Goal: Task Accomplishment & Management: Use online tool/utility

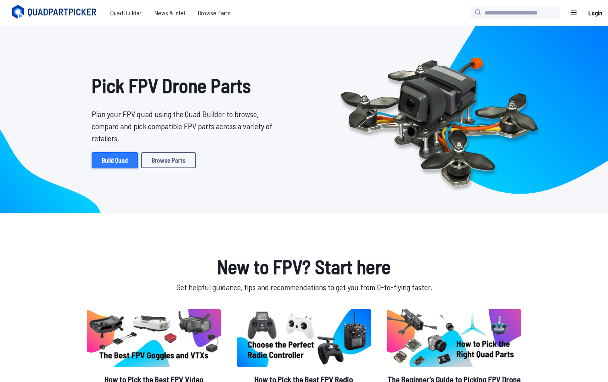
click at [122, 165] on link "Build Quad" at bounding box center [115, 160] width 46 height 16
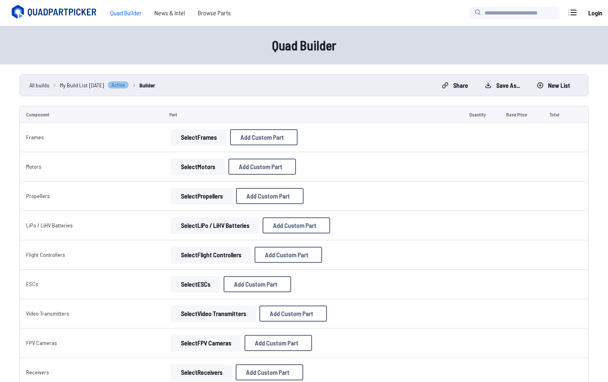
click at [185, 137] on button "Select Frames" at bounding box center [199, 137] width 56 height 16
click at [186, 138] on button "Select Frames" at bounding box center [199, 137] width 56 height 16
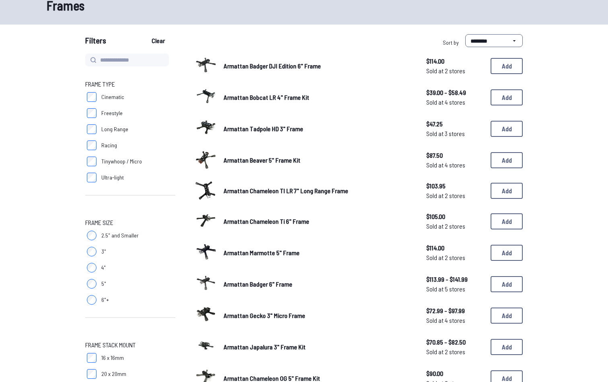
scroll to position [49, 0]
click at [519, 94] on button "Add" at bounding box center [507, 98] width 32 height 16
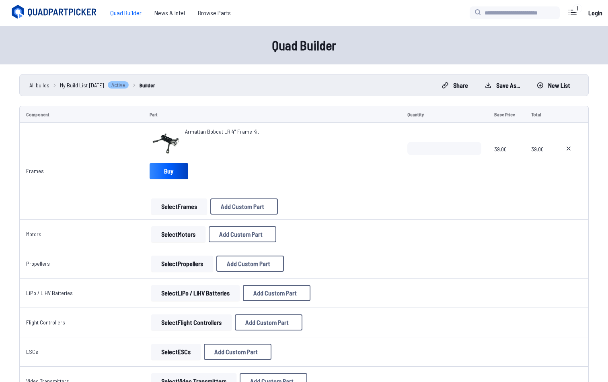
click at [164, 233] on button "Select Motors" at bounding box center [178, 234] width 54 height 16
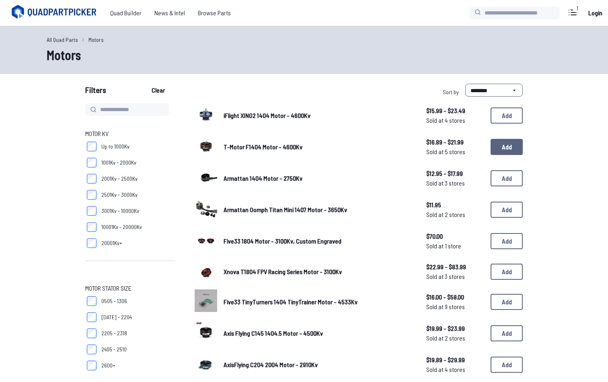
click at [507, 151] on button "Add" at bounding box center [507, 147] width 32 height 16
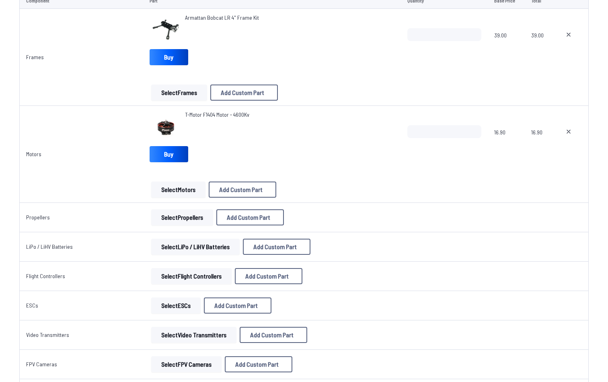
scroll to position [114, 0]
click at [475, 128] on input "*" at bounding box center [444, 131] width 74 height 13
type input "*"
click at [475, 128] on input "*" at bounding box center [444, 131] width 74 height 13
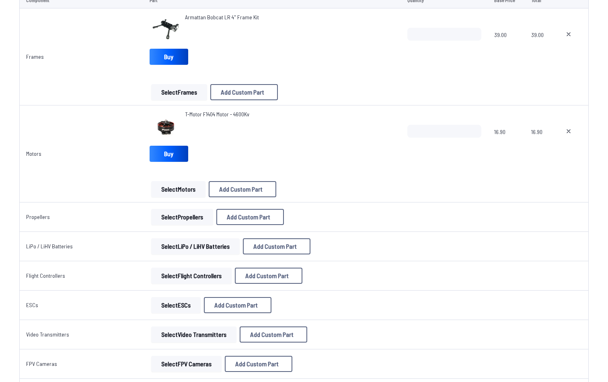
click at [180, 218] on button "Select Propellers" at bounding box center [182, 217] width 62 height 16
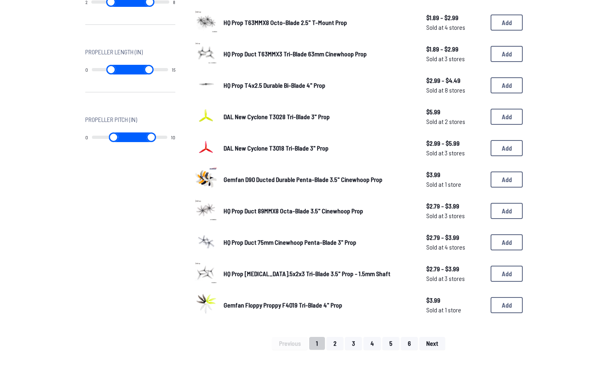
scroll to position [408, 0]
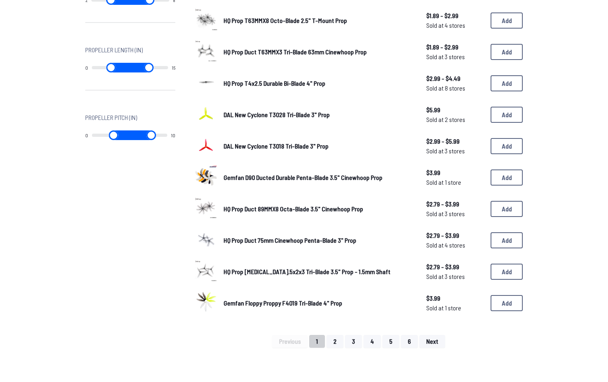
click at [347, 267] on span "HQ Prop T3.5x2x3 Tri-Blade 3.5" Prop - 1.5mm Shaft" at bounding box center [307, 271] width 167 height 8
click at [513, 263] on button "Add" at bounding box center [507, 271] width 32 height 16
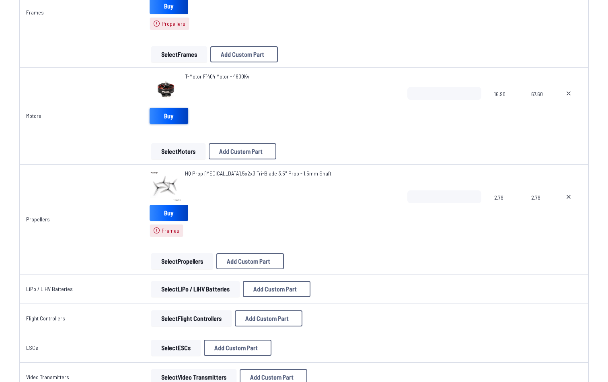
scroll to position [209, 0]
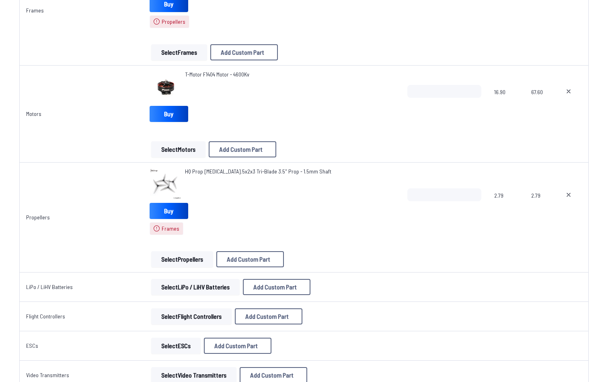
click at [569, 192] on icon at bounding box center [568, 194] width 6 height 6
type textarea "**********"
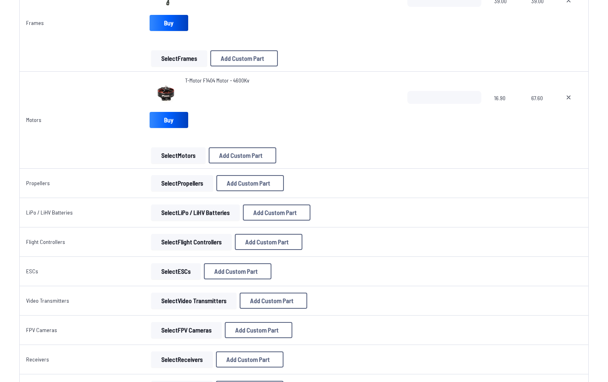
scroll to position [146, 0]
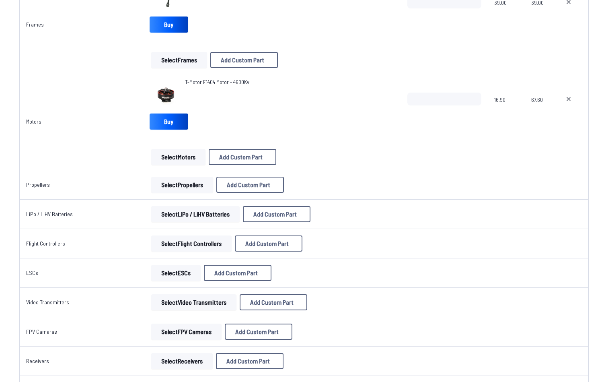
click at [183, 181] on button "Select Propellers" at bounding box center [182, 185] width 62 height 16
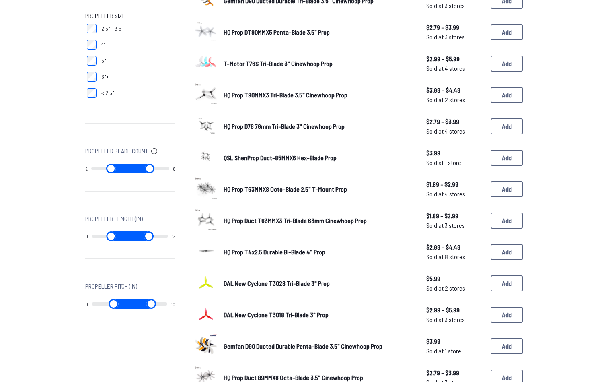
scroll to position [243, 0]
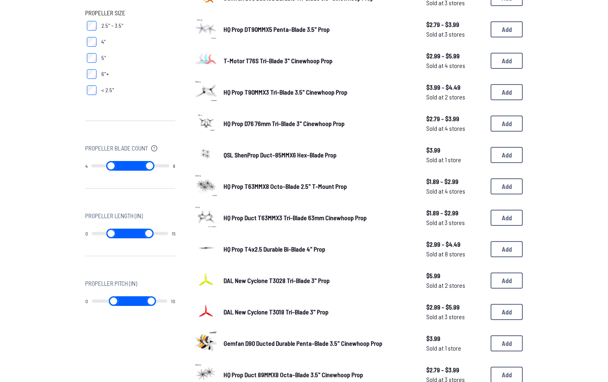
drag, startPoint x: 93, startPoint y: 167, endPoint x: 121, endPoint y: 169, distance: 27.4
type input "*"
click at [121, 169] on input "range" at bounding box center [110, 166] width 39 height 10
drag, startPoint x: 168, startPoint y: 164, endPoint x: 133, endPoint y: 165, distance: 35.4
type input "*"
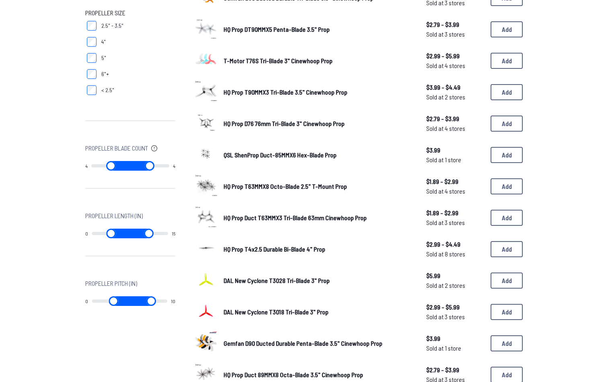
click at [133, 165] on input "range" at bounding box center [149, 166] width 39 height 10
type input "*"
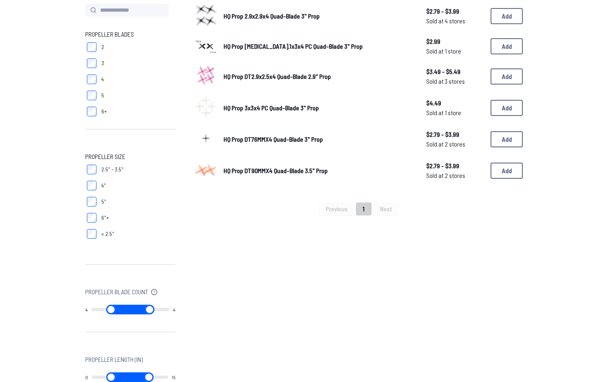
scroll to position [110, 0]
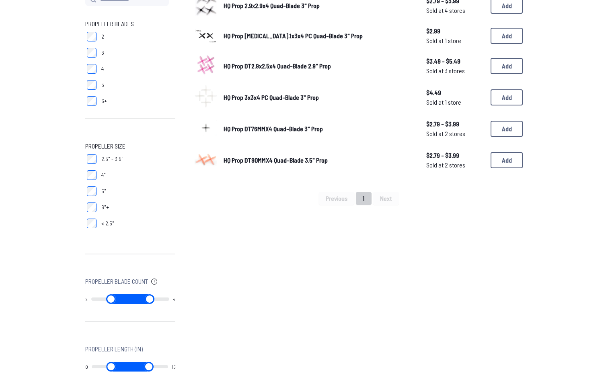
drag, startPoint x: 128, startPoint y: 300, endPoint x: 80, endPoint y: 300, distance: 48.2
type input "*"
click at [80, 300] on div "Propeller Blades 2 3 4 5 6+ Propeller Size 2.5" - 3.5" 4" 5" 6"+ < 2.5" Propell…" at bounding box center [304, 220] width 515 height 454
drag, startPoint x: 132, startPoint y: 297, endPoint x: 207, endPoint y: 299, distance: 75.2
type input "*"
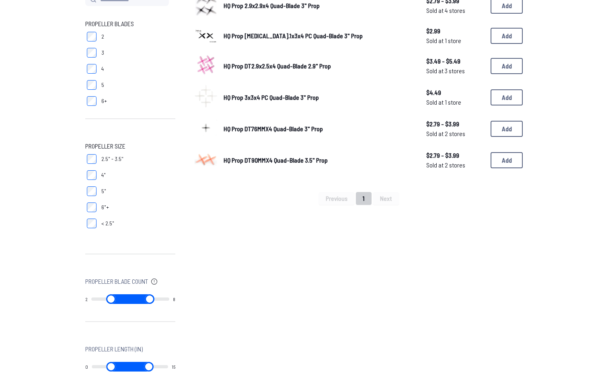
click at [207, 299] on div "Propeller Blades 2 3 4 5 6+ Propeller Size 2.5" - 3.5" 4" 5" 6"+ < 2.5" Propell…" at bounding box center [303, 220] width 437 height 454
type input "*"
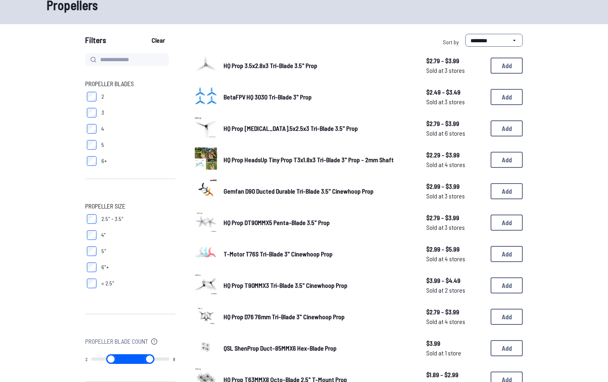
scroll to position [54, 0]
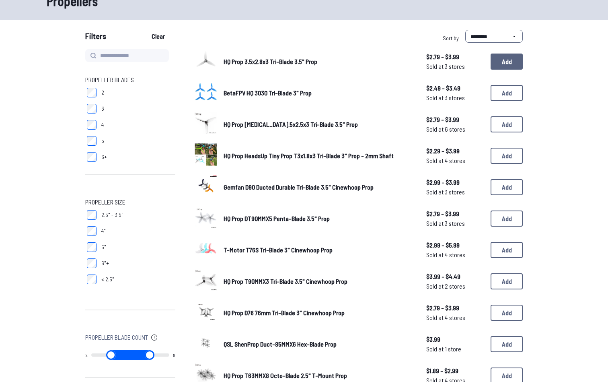
click at [496, 64] on button "Add" at bounding box center [507, 61] width 32 height 16
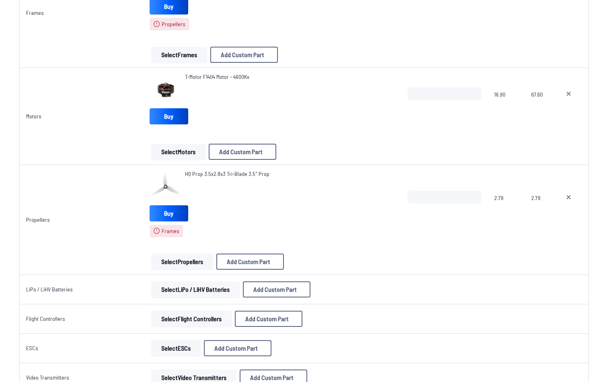
scroll to position [211, 0]
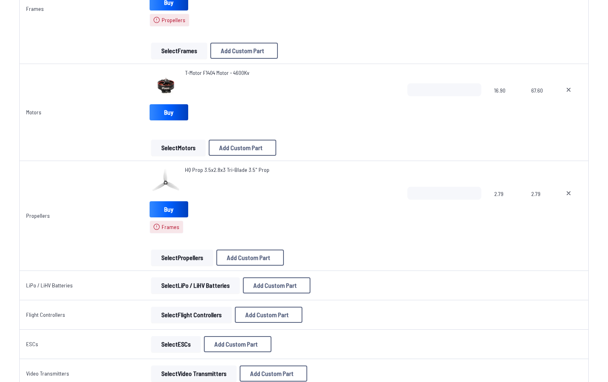
click at [568, 189] on button at bounding box center [568, 193] width 20 height 13
type textarea "**********"
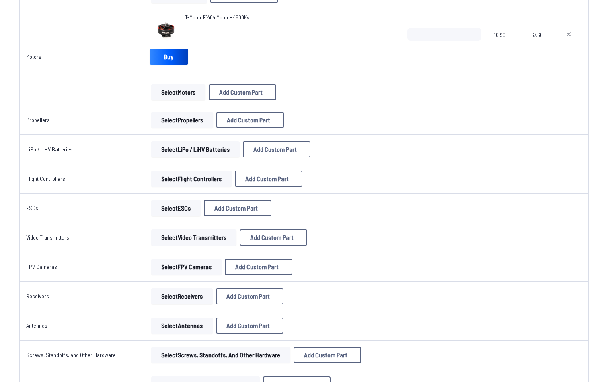
click at [180, 125] on button "Select Propellers" at bounding box center [182, 120] width 62 height 16
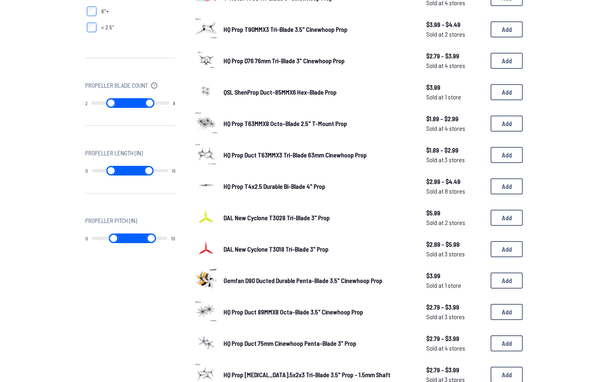
scroll to position [315, 0]
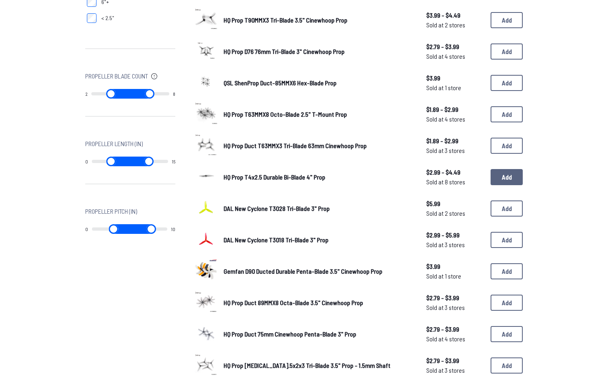
click at [519, 170] on button "Add" at bounding box center [507, 177] width 32 height 16
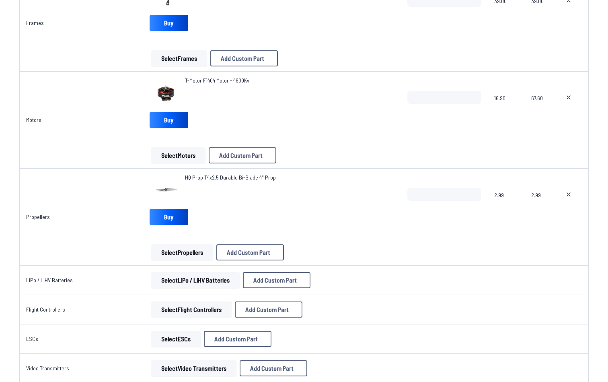
scroll to position [158, 0]
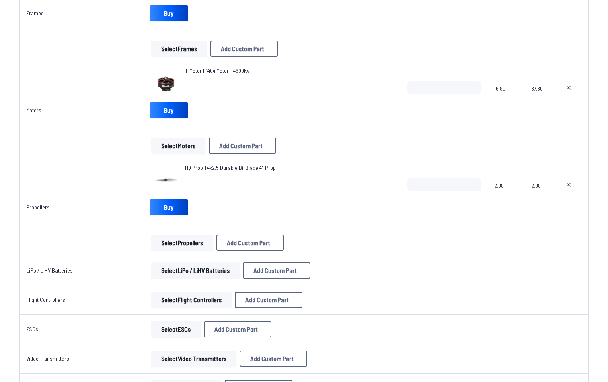
click at [567, 185] on icon at bounding box center [568, 184] width 6 height 6
type textarea "**********"
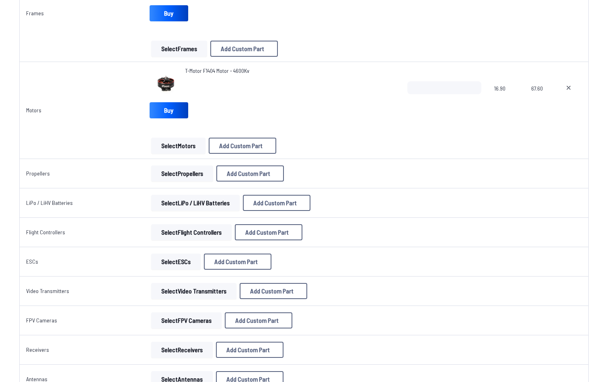
click at [175, 172] on button "Select Propellers" at bounding box center [182, 173] width 62 height 16
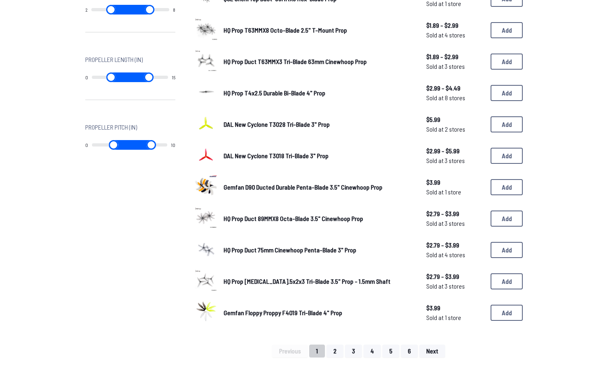
scroll to position [402, 0]
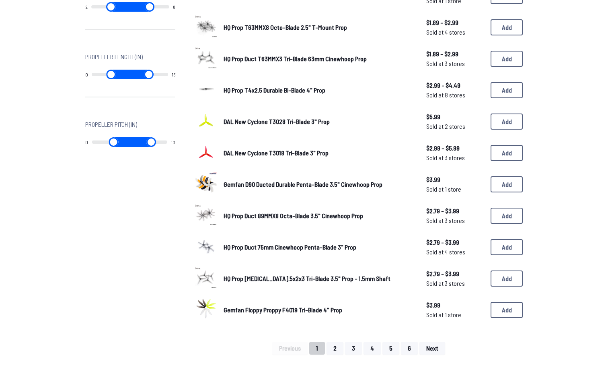
click at [202, 304] on img at bounding box center [206, 308] width 23 height 23
click at [500, 309] on button "Add" at bounding box center [507, 310] width 32 height 16
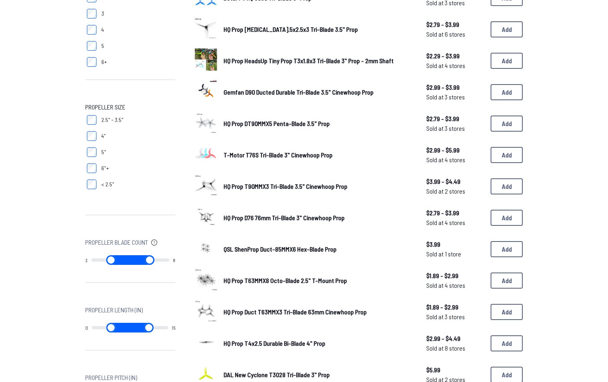
scroll to position [138, 0]
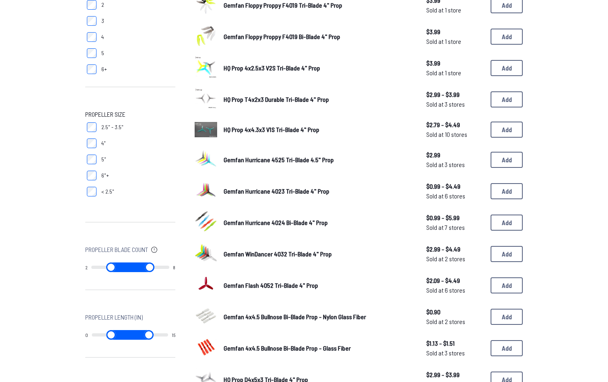
scroll to position [143, 0]
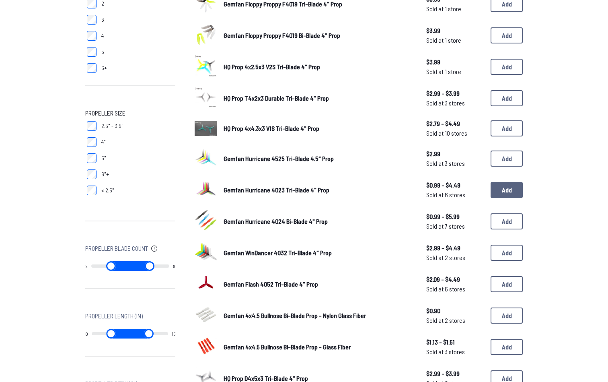
click at [515, 184] on button "Add" at bounding box center [507, 190] width 32 height 16
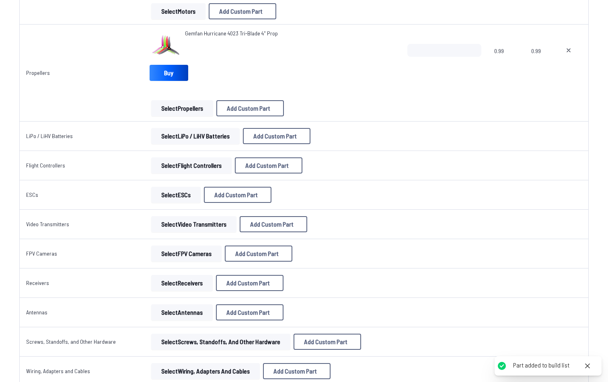
scroll to position [325, 0]
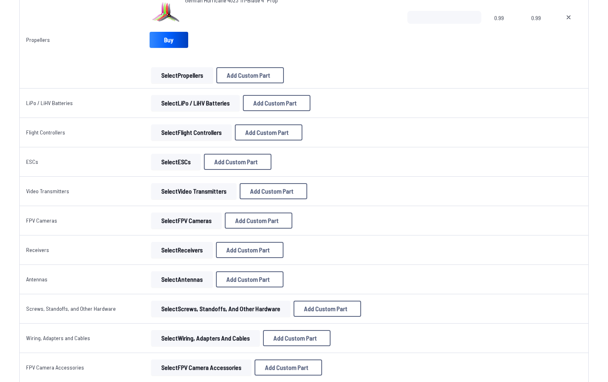
click at [190, 103] on button "Select LiPo / LiHV Batteries" at bounding box center [195, 103] width 88 height 16
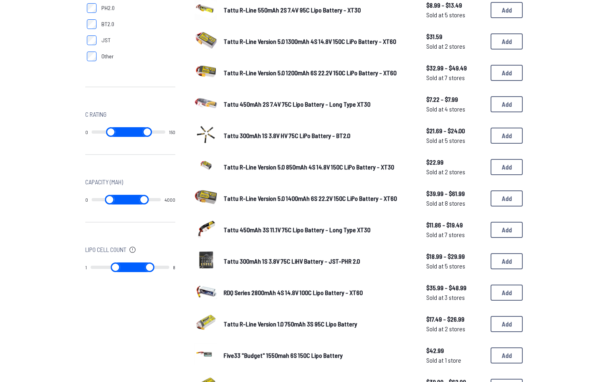
click at [203, 100] on form "**********" at bounding box center [304, 95] width 608 height 672
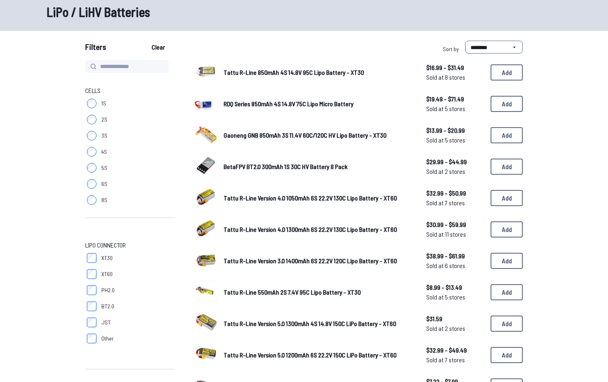
scroll to position [44, 0]
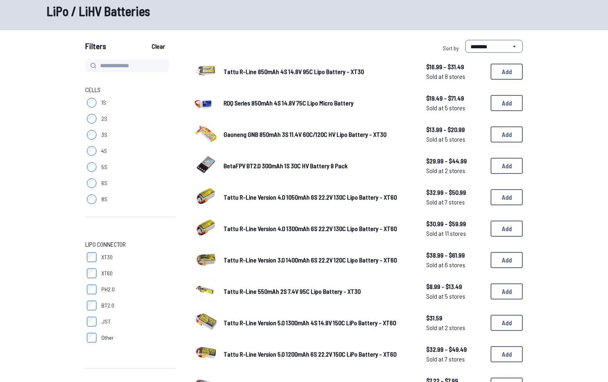
click at [98, 151] on label "4S" at bounding box center [130, 151] width 90 height 16
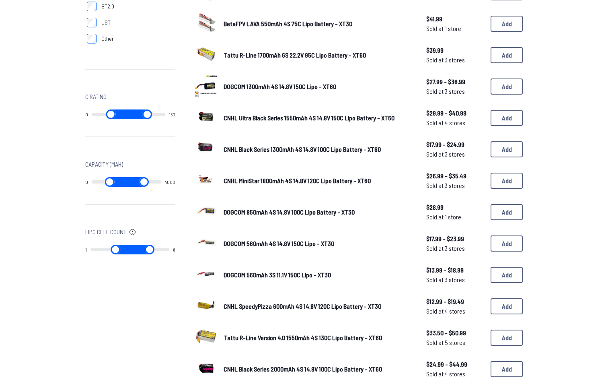
scroll to position [346, 0]
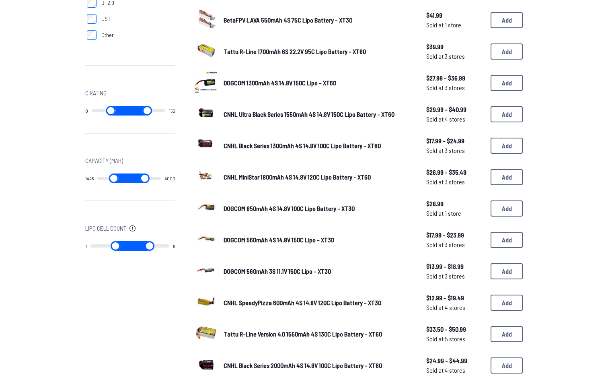
drag, startPoint x: 98, startPoint y: 179, endPoint x: 119, endPoint y: 183, distance: 21.0
type input "****"
click at [119, 183] on div "1445 4000" at bounding box center [130, 178] width 90 height 26
type input "****"
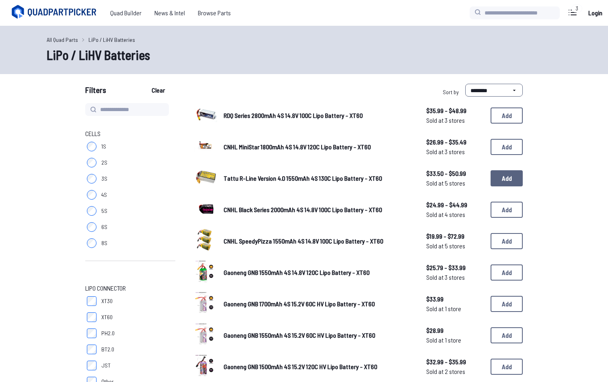
click at [500, 181] on button "Add" at bounding box center [507, 178] width 32 height 16
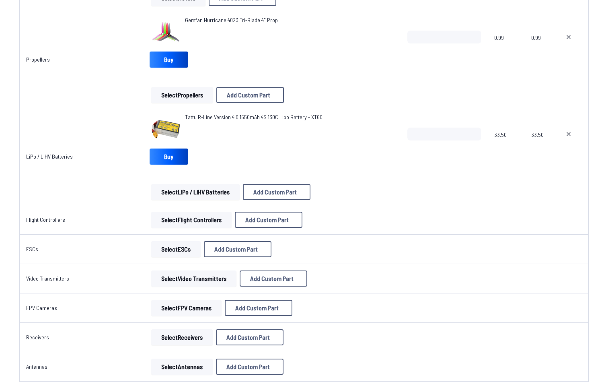
scroll to position [320, 0]
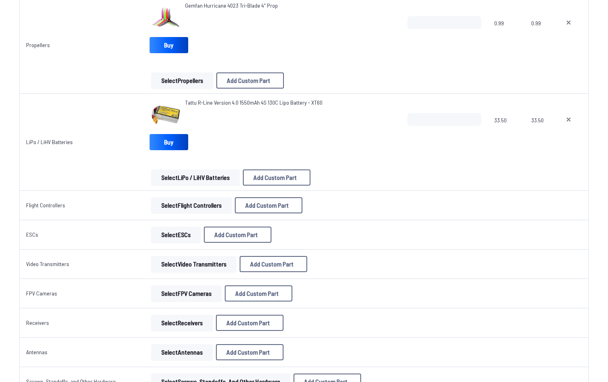
click at [199, 204] on button "Select Flight Controllers" at bounding box center [191, 205] width 80 height 16
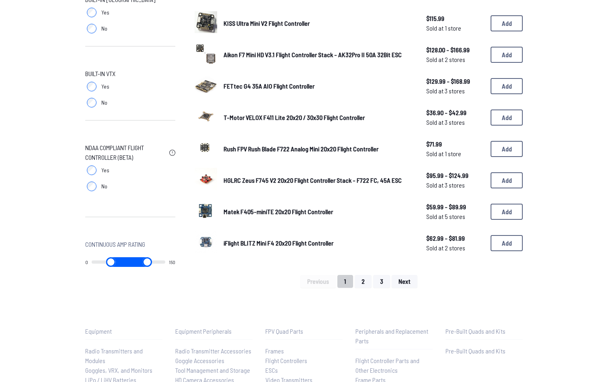
scroll to position [479, 0]
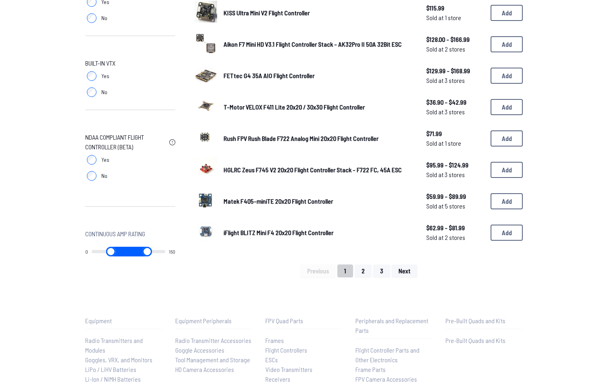
click at [361, 264] on button "2" at bounding box center [363, 270] width 17 height 13
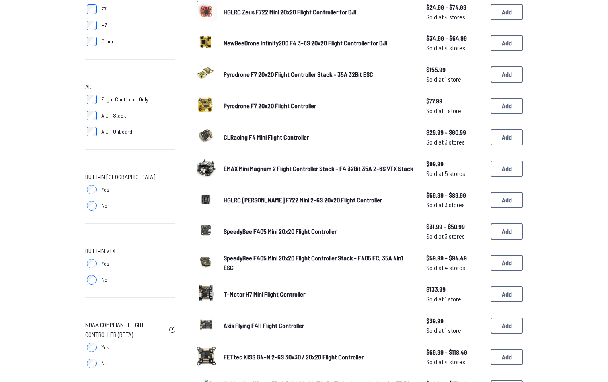
scroll to position [417, 0]
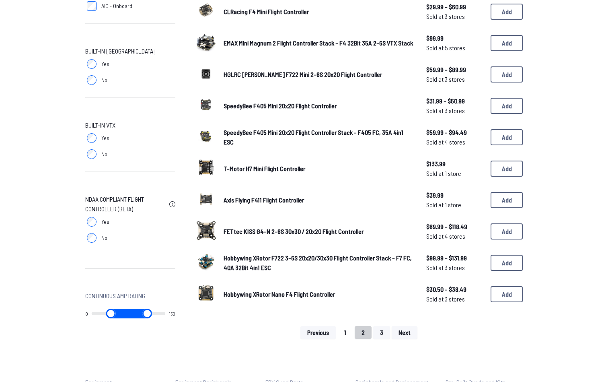
click at [340, 326] on button "1" at bounding box center [345, 332] width 16 height 13
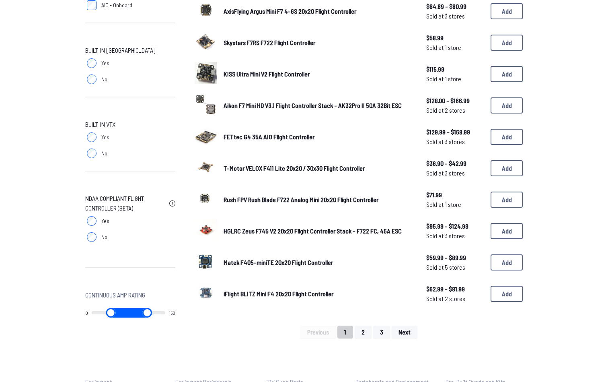
scroll to position [419, 0]
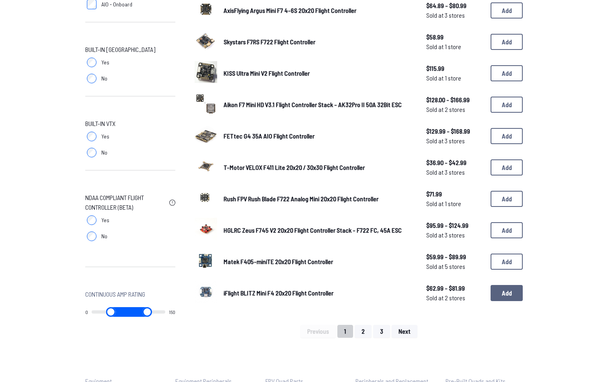
click at [509, 296] on button "Add" at bounding box center [507, 293] width 32 height 16
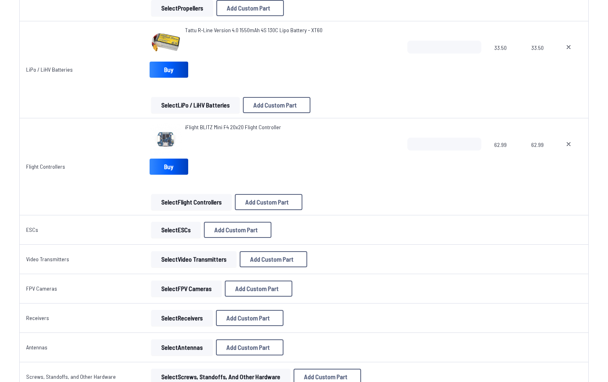
scroll to position [396, 0]
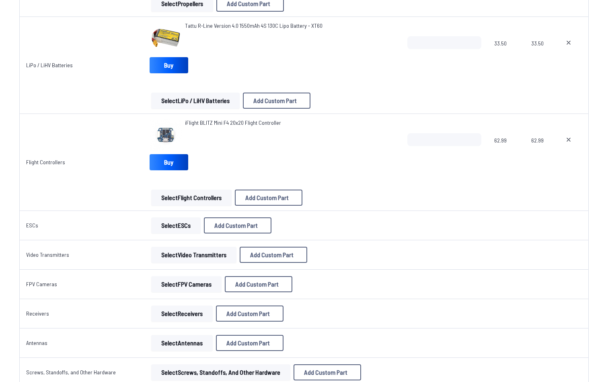
click at [164, 222] on button "Select ESCs" at bounding box center [175, 225] width 49 height 16
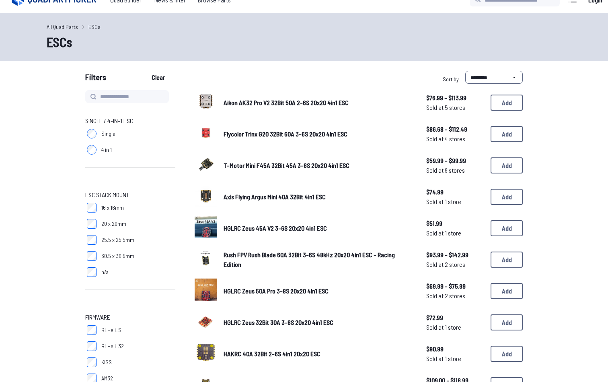
scroll to position [26, 0]
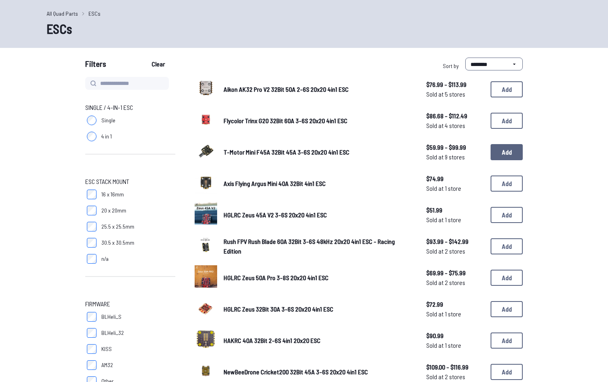
click at [511, 147] on button "Add" at bounding box center [507, 152] width 32 height 16
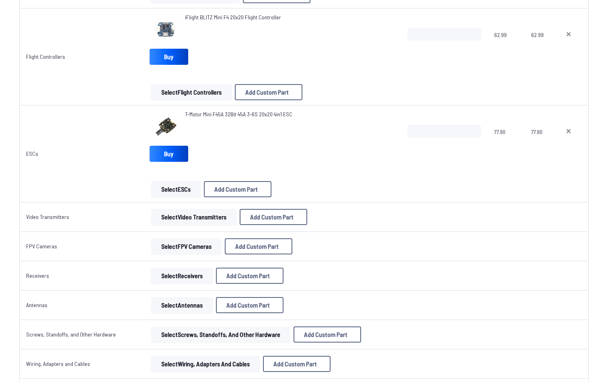
scroll to position [521, 0]
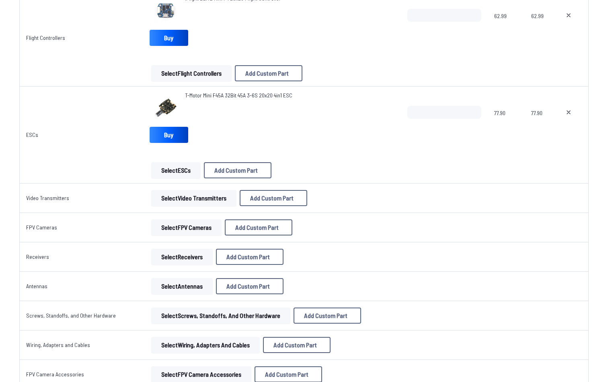
click at [572, 114] on icon at bounding box center [568, 112] width 6 height 6
type textarea "**********"
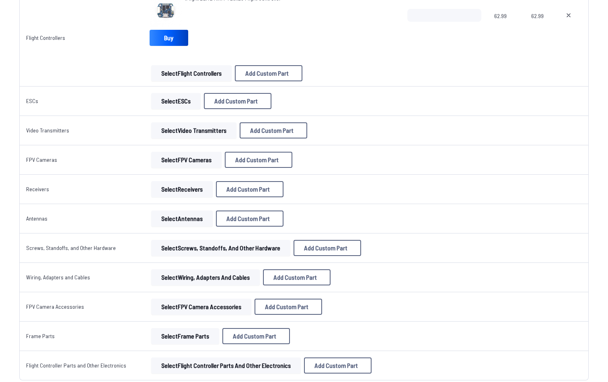
click at [175, 101] on button "Select ESCs" at bounding box center [175, 101] width 49 height 16
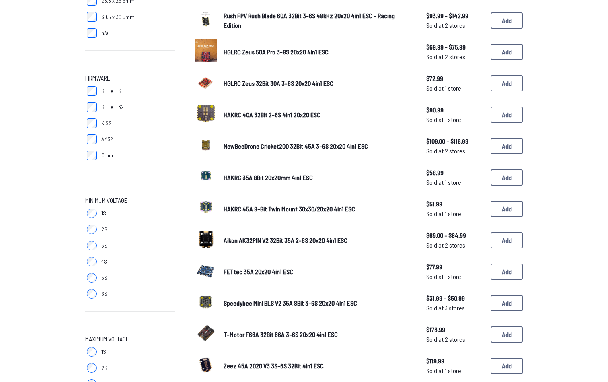
scroll to position [261, 0]
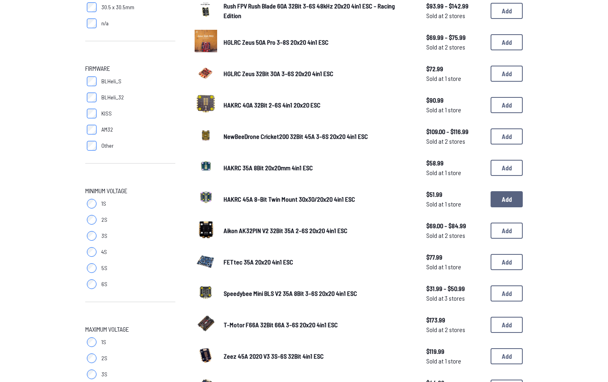
click at [515, 203] on button "Add" at bounding box center [507, 199] width 32 height 16
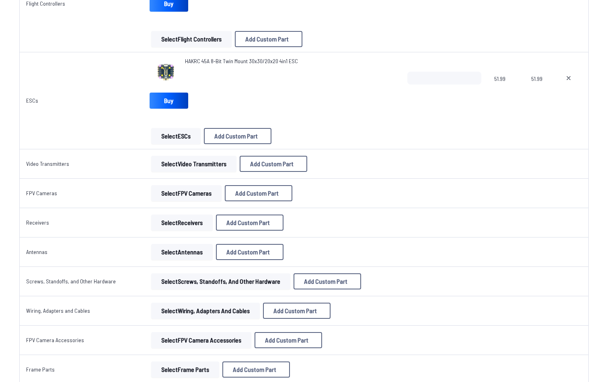
scroll to position [557, 0]
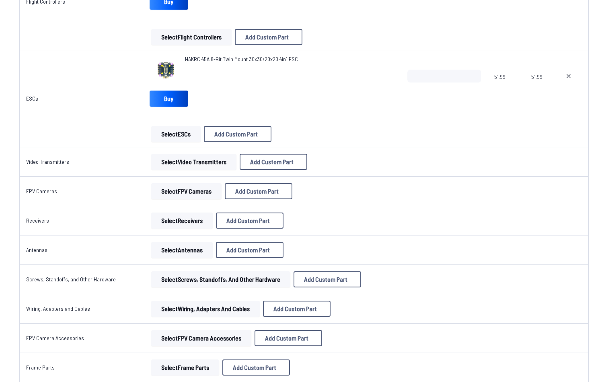
click at [191, 158] on button "Select Video Transmitters" at bounding box center [193, 162] width 85 height 16
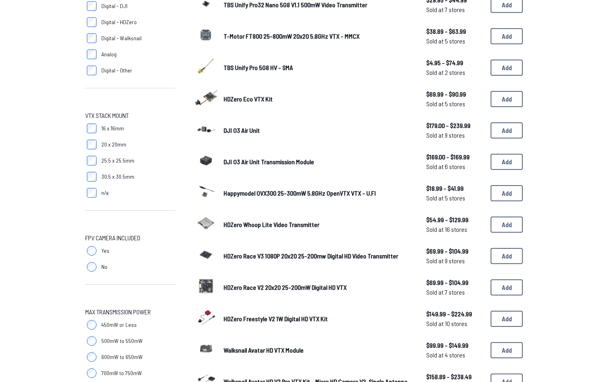
scroll to position [131, 0]
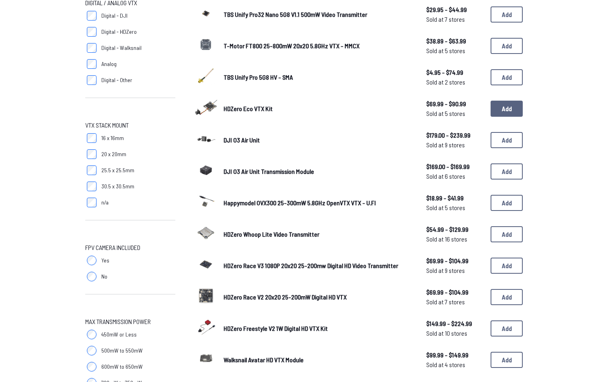
click at [502, 111] on button "Add" at bounding box center [507, 109] width 32 height 16
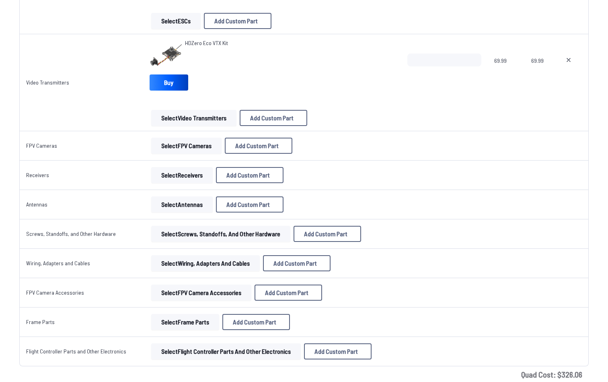
scroll to position [672, 0]
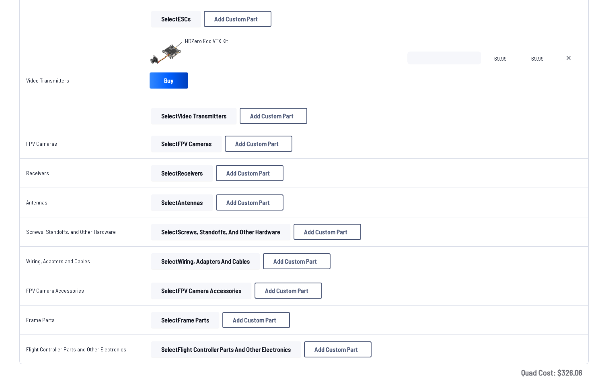
click at [163, 52] on img at bounding box center [166, 53] width 32 height 32
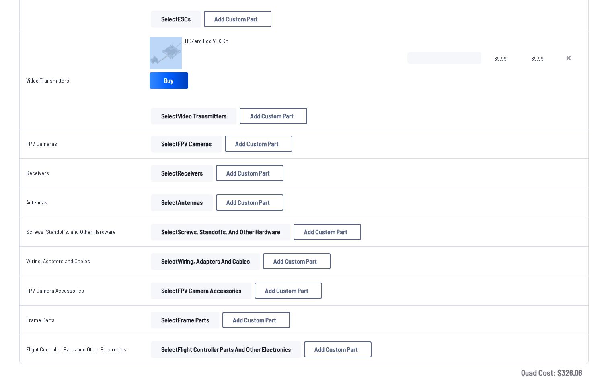
click at [163, 52] on img at bounding box center [166, 53] width 32 height 32
click at [206, 43] on span "HDZero Eco VTX Kit" at bounding box center [206, 40] width 43 height 7
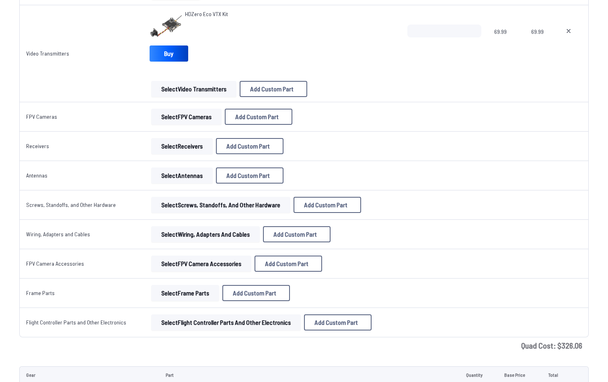
scroll to position [706, 0]
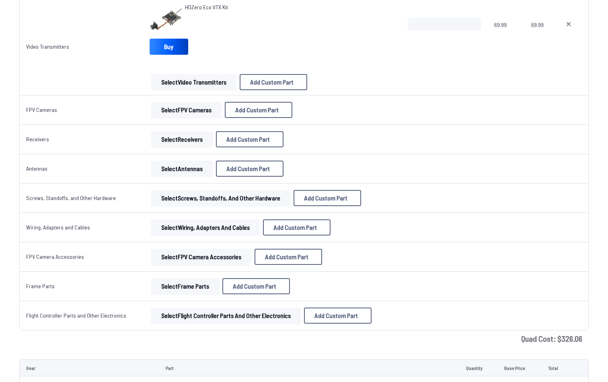
click at [176, 109] on button "Select FPV Cameras" at bounding box center [186, 110] width 70 height 16
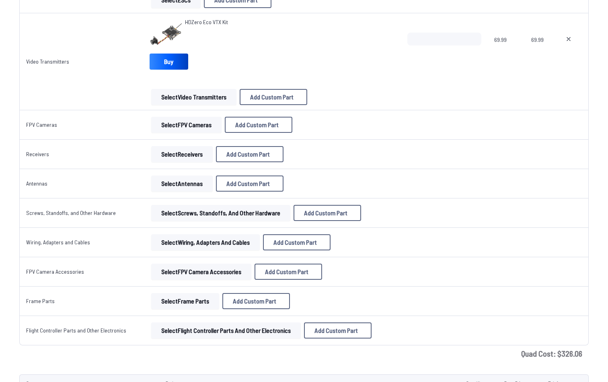
scroll to position [681, 0]
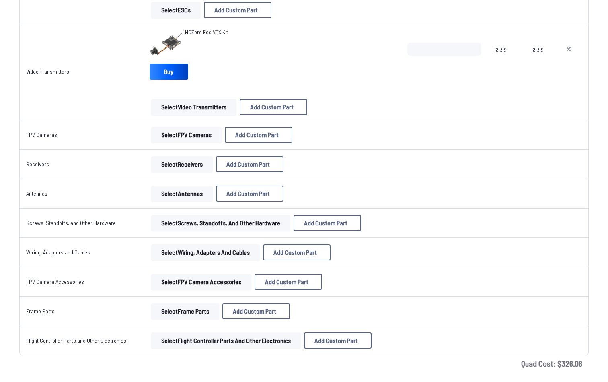
click at [171, 161] on button "Select Receivers" at bounding box center [182, 164] width 62 height 16
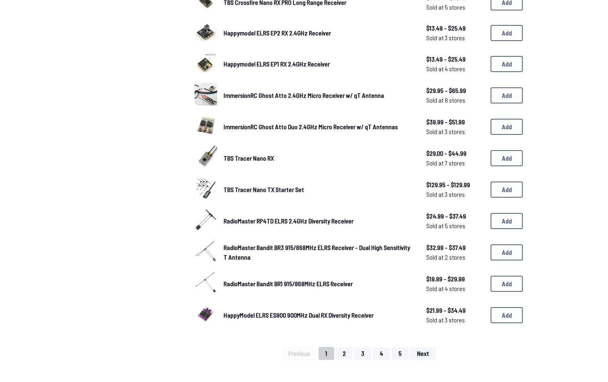
scroll to position [403, 0]
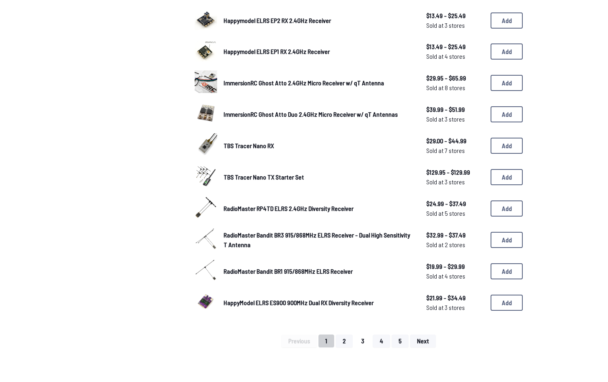
click at [361, 334] on button "3" at bounding box center [362, 340] width 17 height 13
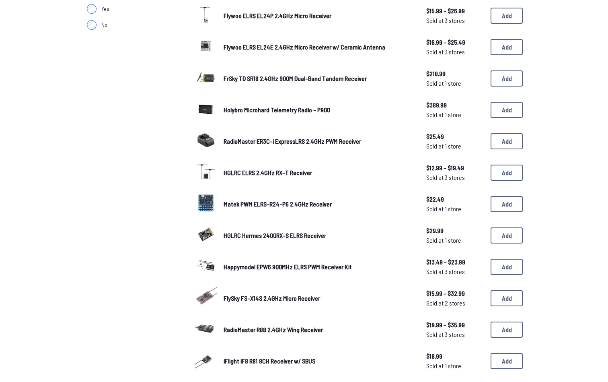
scroll to position [301, 0]
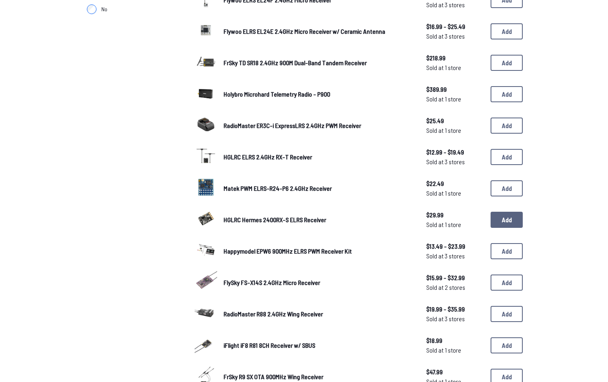
click at [503, 211] on button "Add" at bounding box center [507, 219] width 32 height 16
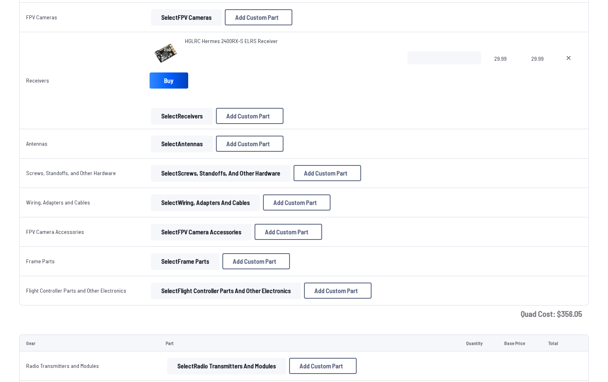
scroll to position [794, 0]
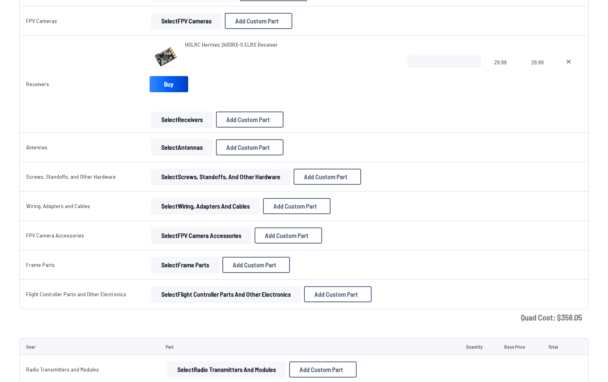
click at [171, 148] on button "Select Antennas" at bounding box center [182, 147] width 62 height 16
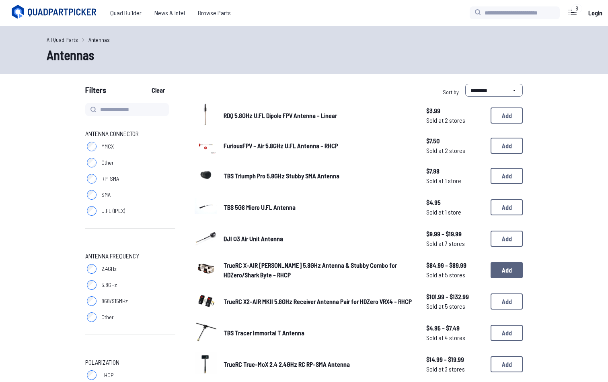
click at [498, 265] on button "Add" at bounding box center [507, 270] width 32 height 16
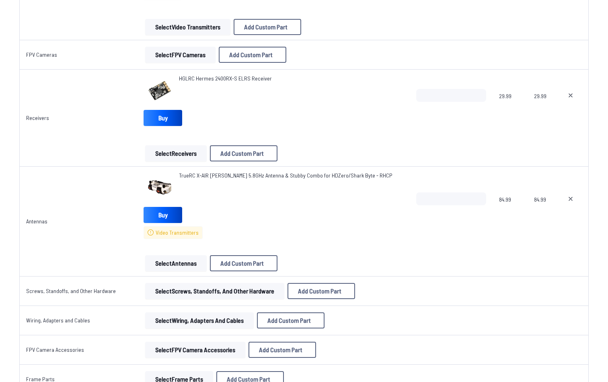
scroll to position [816, 0]
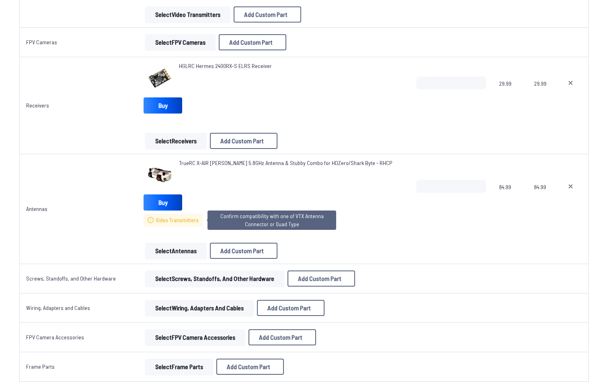
click at [170, 223] on span "Video Transmitters" at bounding box center [177, 220] width 43 height 8
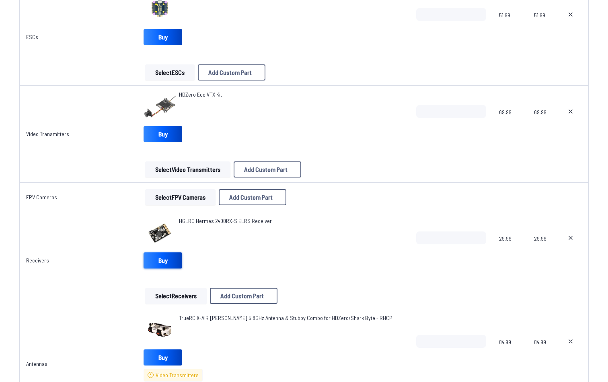
scroll to position [655, 0]
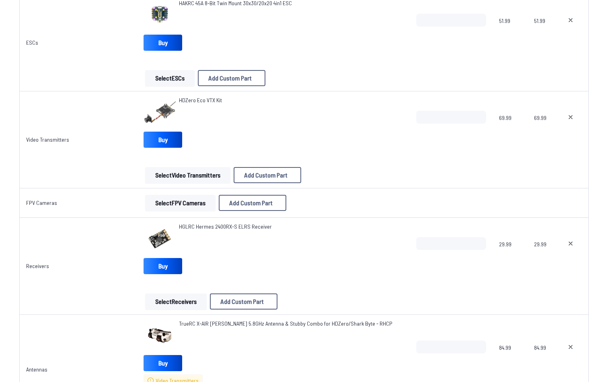
click at [198, 173] on button "Select Video Transmitters" at bounding box center [187, 175] width 85 height 16
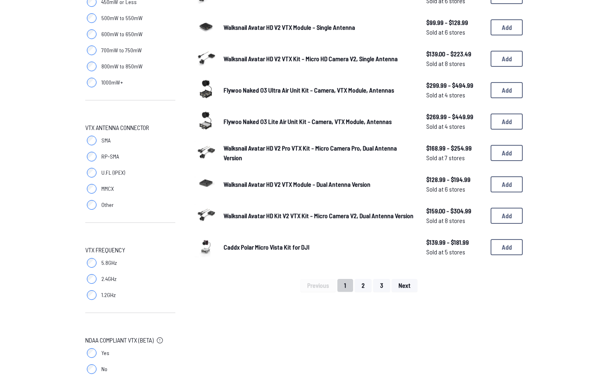
scroll to position [480, 0]
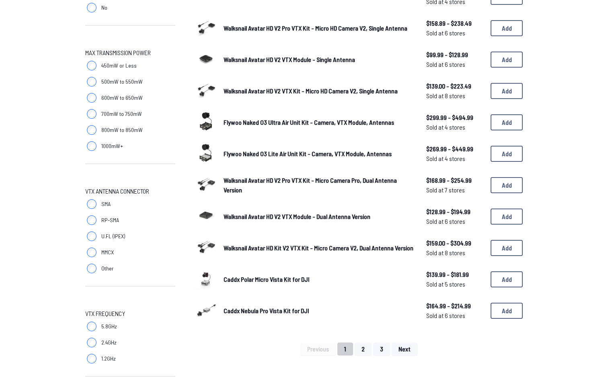
scroll to position [408, 0]
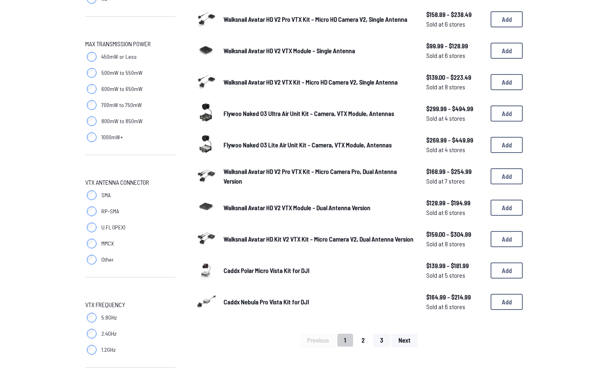
click at [367, 333] on button "2" at bounding box center [363, 339] width 17 height 13
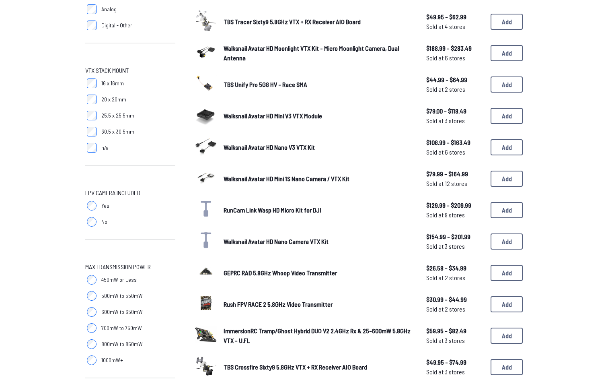
scroll to position [196, 0]
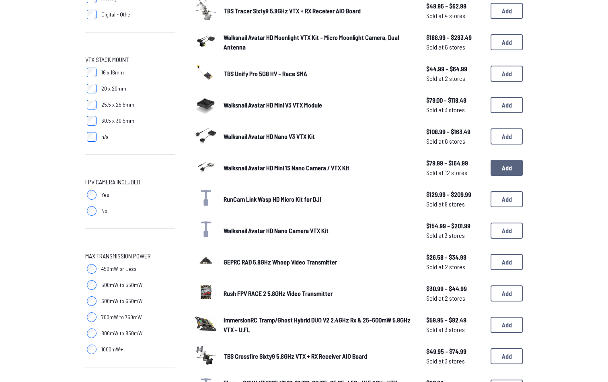
click at [508, 160] on button "Add" at bounding box center [507, 168] width 32 height 16
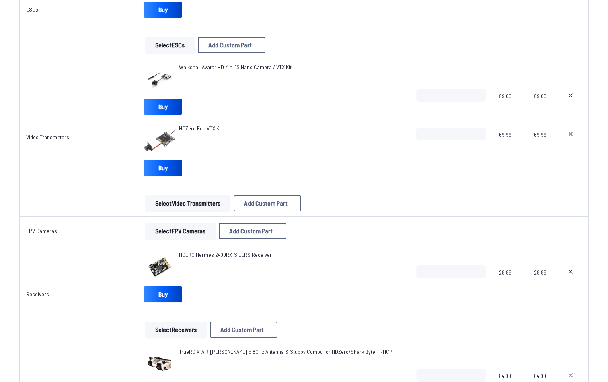
scroll to position [679, 0]
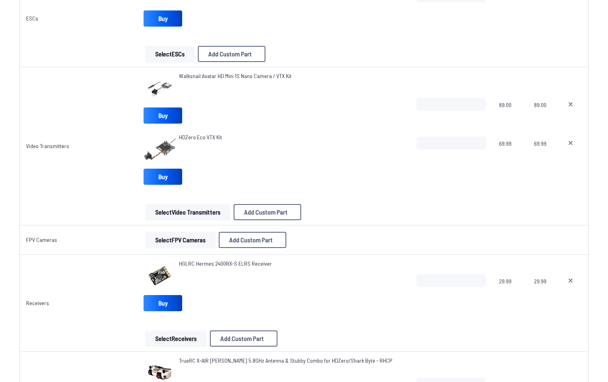
click at [561, 145] on button at bounding box center [570, 142] width 20 height 13
type textarea "**********"
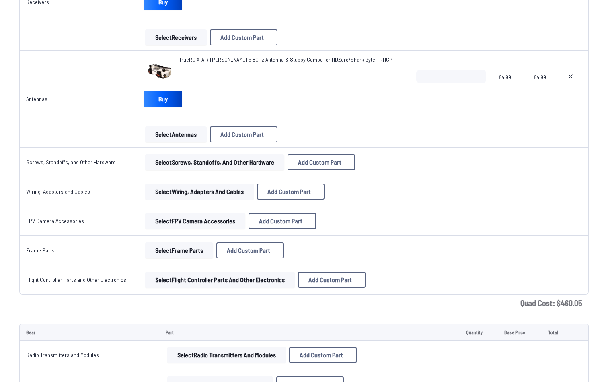
scroll to position [860, 0]
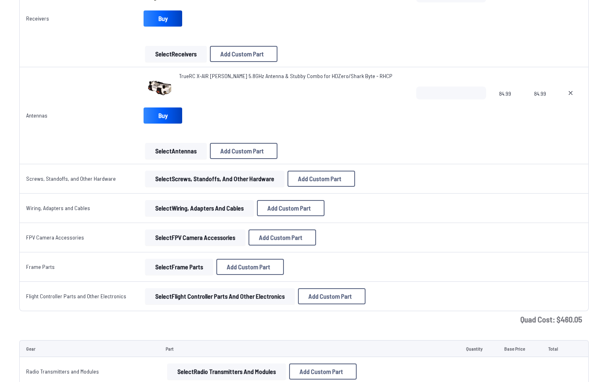
click at [158, 90] on img at bounding box center [160, 88] width 32 height 32
click at [193, 79] on link "TrueRC X-AIR MK II 5.8GHz Antenna & Stubby Combo for HDZero/Shark Byte - RHCP" at bounding box center [285, 76] width 213 height 8
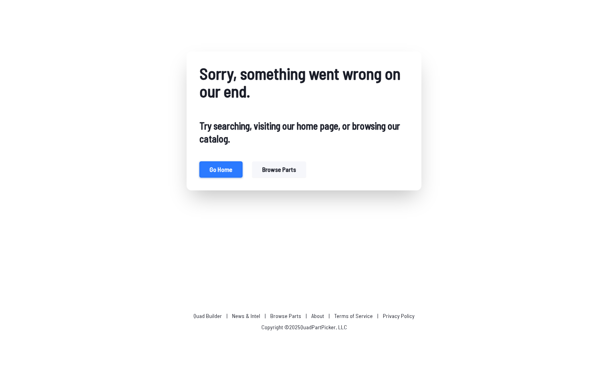
click at [225, 170] on button "Go home" at bounding box center [220, 169] width 43 height 16
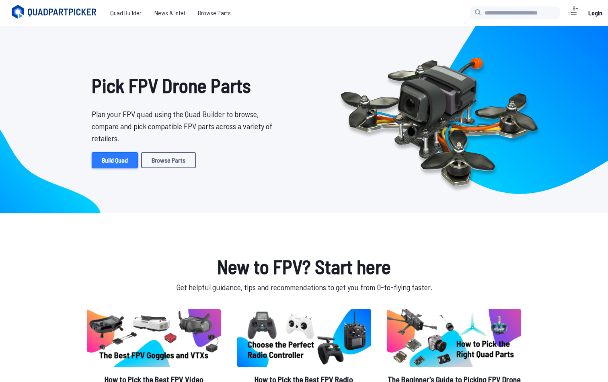
click at [98, 156] on link "Build Quad" at bounding box center [115, 160] width 46 height 16
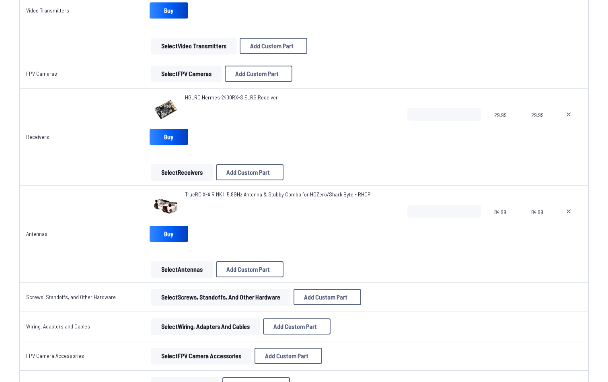
scroll to position [745, 0]
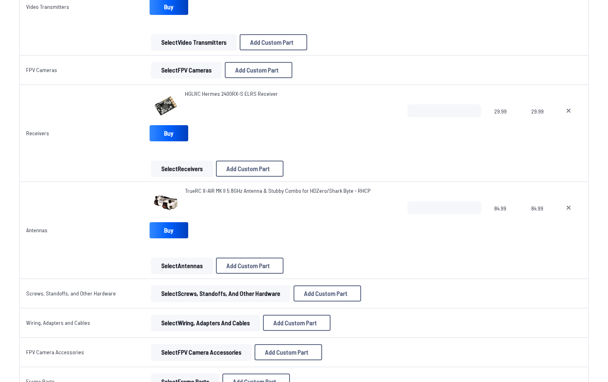
click at [222, 191] on span "TrueRC X-AIR MK II 5.8GHz Antenna & Stubby Combo for HDZero/Shark Byte - RHCP" at bounding box center [278, 190] width 186 height 7
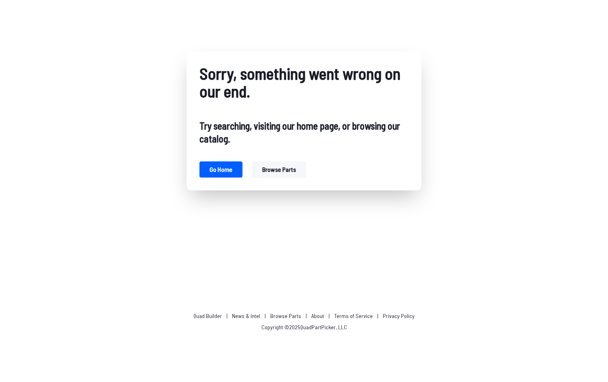
click at [259, 170] on button "Browse parts" at bounding box center [279, 169] width 54 height 16
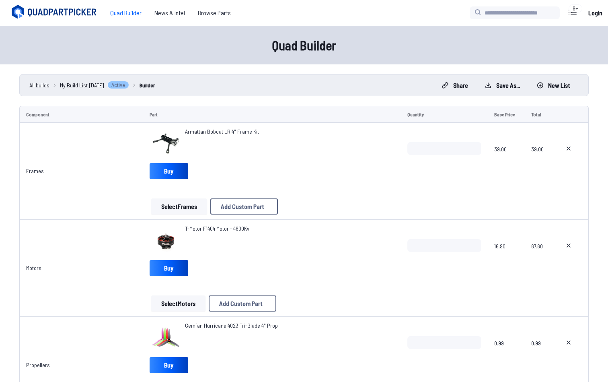
scroll to position [745, 0]
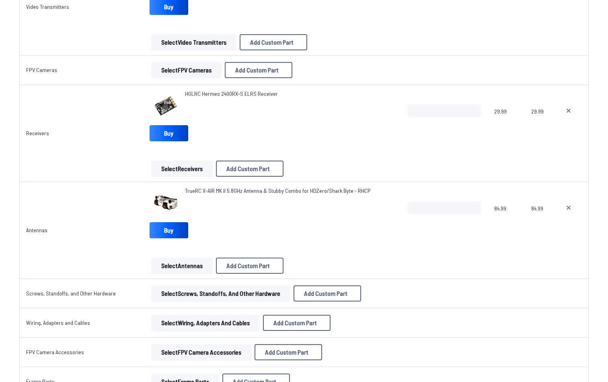
click at [154, 207] on img at bounding box center [166, 203] width 32 height 32
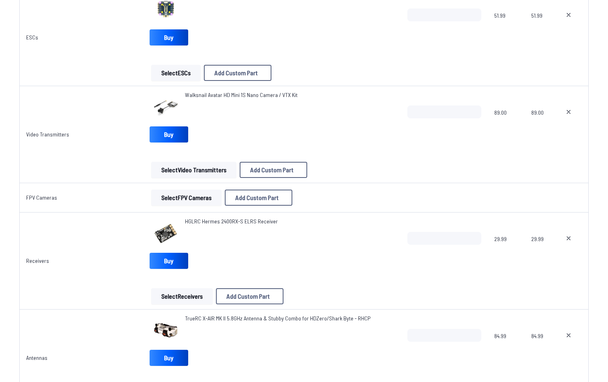
scroll to position [725, 0]
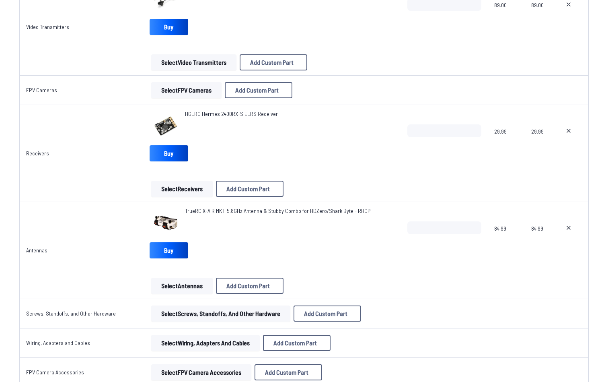
click at [182, 281] on button "Select Antennas" at bounding box center [182, 285] width 62 height 16
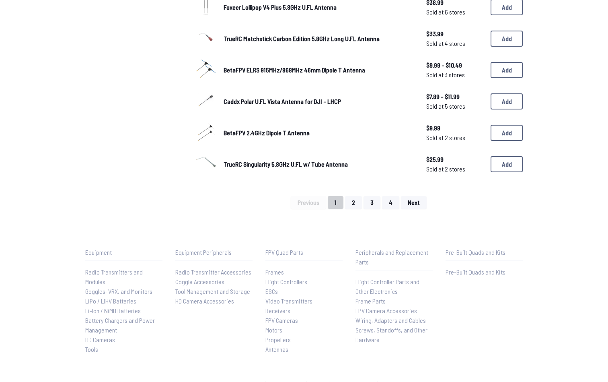
scroll to position [542, 0]
click at [361, 196] on button "2" at bounding box center [353, 202] width 17 height 13
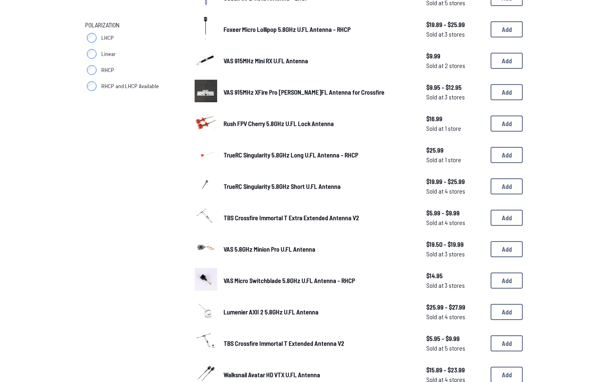
scroll to position [396, 0]
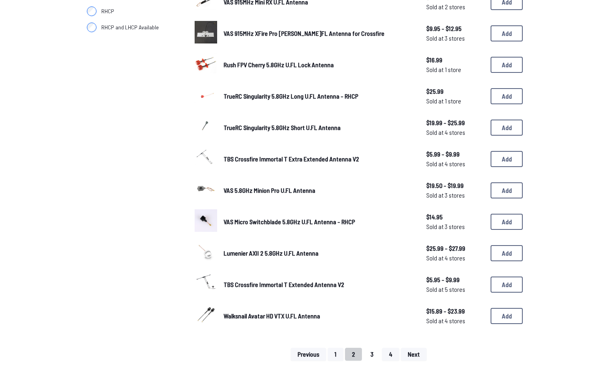
click at [374, 347] on button "3" at bounding box center [371, 353] width 17 height 13
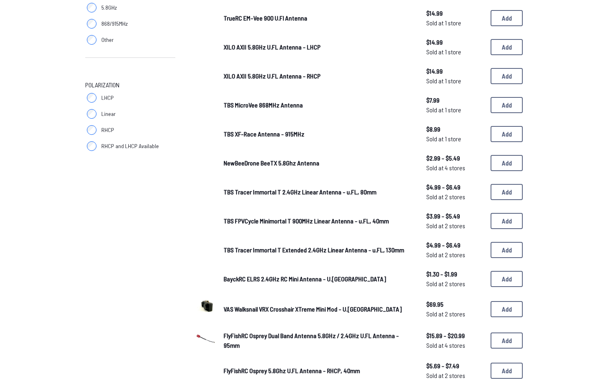
scroll to position [407, 0]
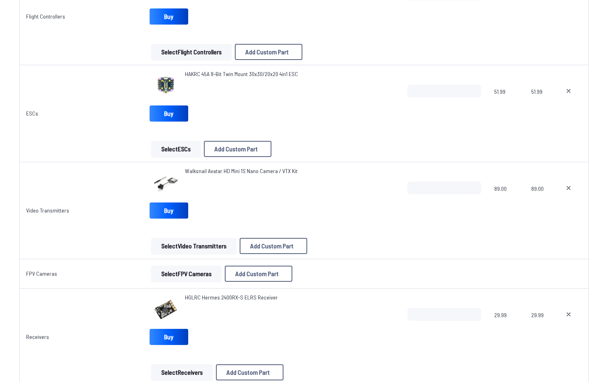
scroll to position [725, 0]
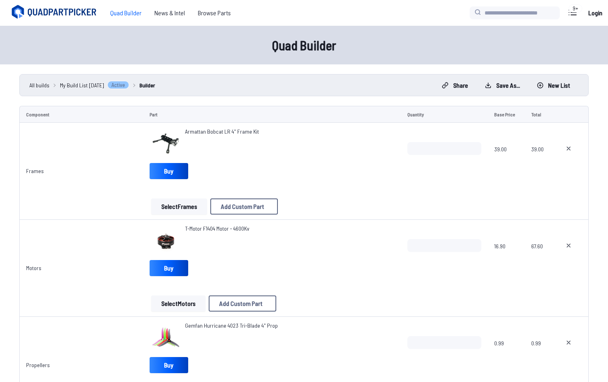
scroll to position [725, 0]
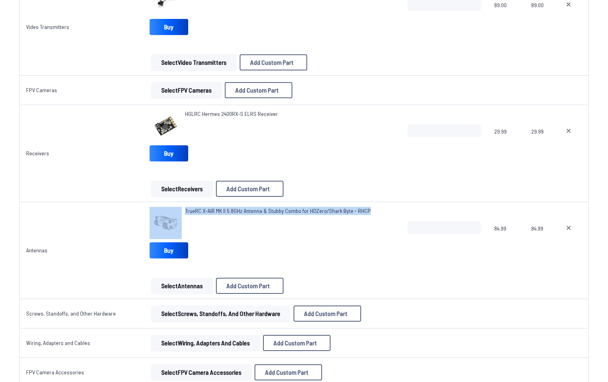
drag, startPoint x: 376, startPoint y: 210, endPoint x: 178, endPoint y: 208, distance: 197.8
click at [178, 208] on div "TrueRC X-AIR MK II 5.8GHz Antenna & Stubby Combo for HDZero/Shark Byte - RHCP" at bounding box center [272, 223] width 245 height 32
copy span "TrueRC X-AIR MK II 5.8GHz Antenna & Stubby Combo for HDZero/Shark Byte - RHCP"
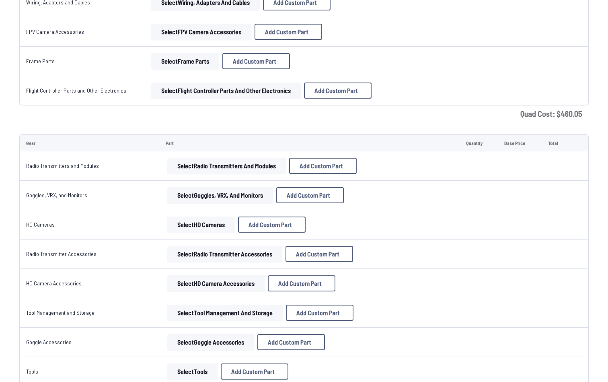
scroll to position [1067, 0]
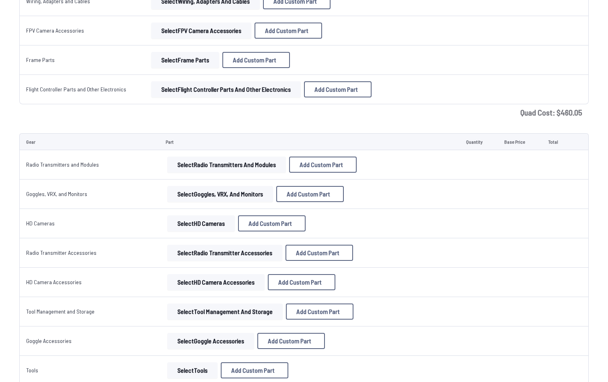
click at [213, 195] on button "Select Goggles, VRX, and Monitors" at bounding box center [220, 194] width 106 height 16
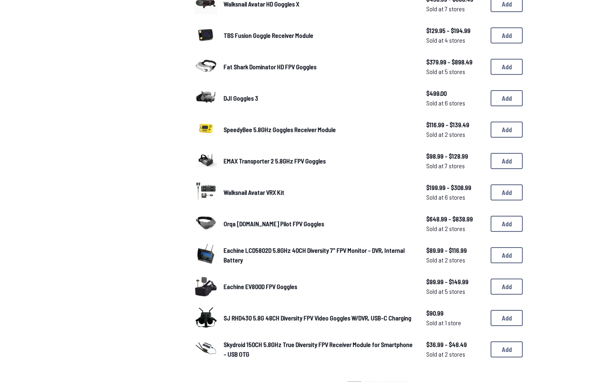
scroll to position [364, 0]
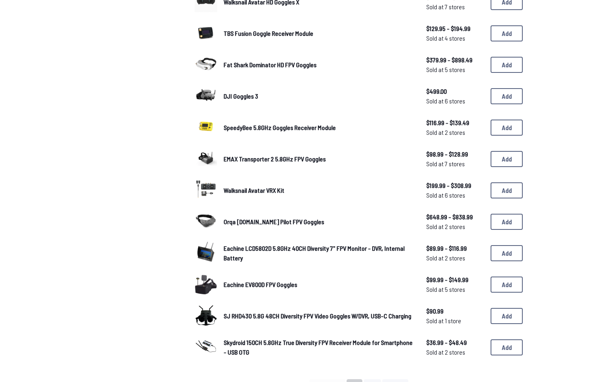
click at [283, 280] on span "Eachine EV800D FPV Goggles" at bounding box center [261, 284] width 74 height 8
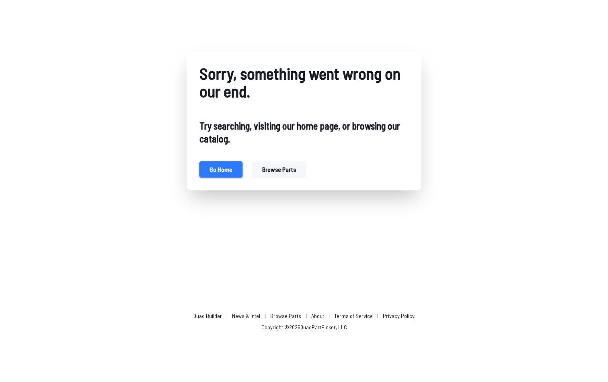
click at [216, 174] on button "Go home" at bounding box center [220, 169] width 43 height 16
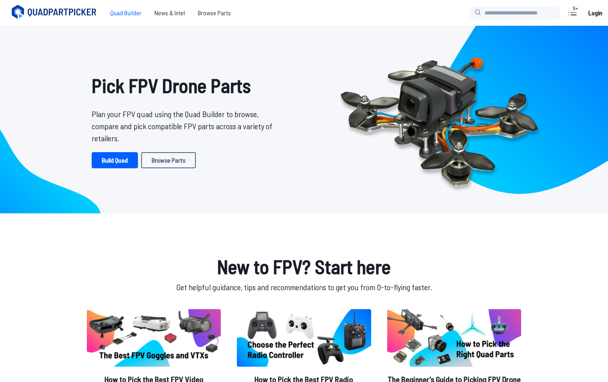
click at [120, 10] on span "Quad Builder" at bounding box center [126, 13] width 44 height 16
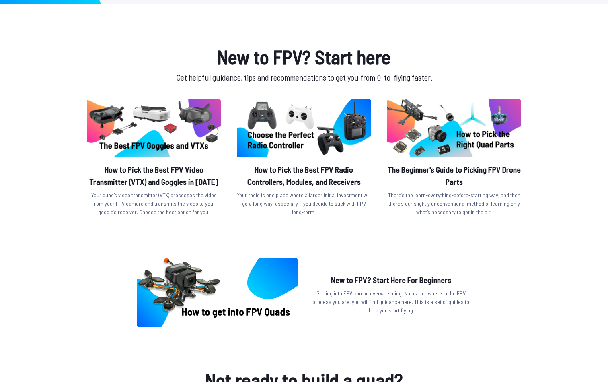
scroll to position [16, 0]
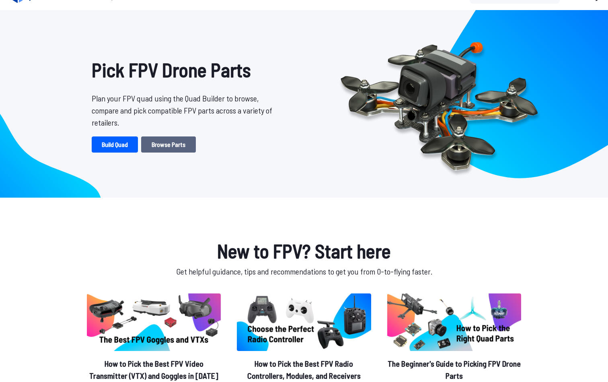
click at [170, 148] on link "Browse Parts" at bounding box center [168, 144] width 55 height 16
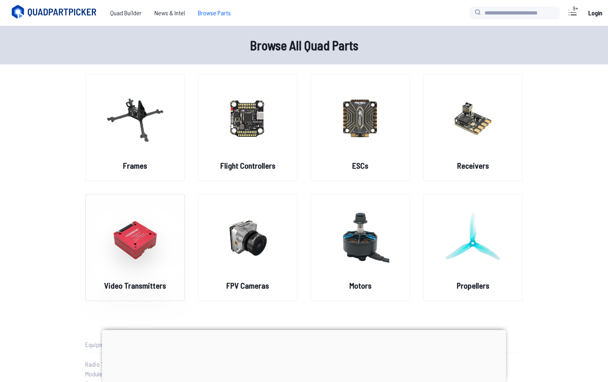
click at [157, 268] on img at bounding box center [135, 237] width 58 height 71
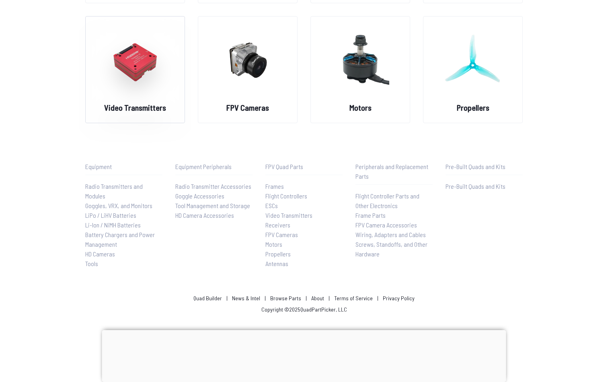
scroll to position [178, 0]
click at [129, 207] on span "Goggles, VRX, and Monitors" at bounding box center [118, 205] width 67 height 8
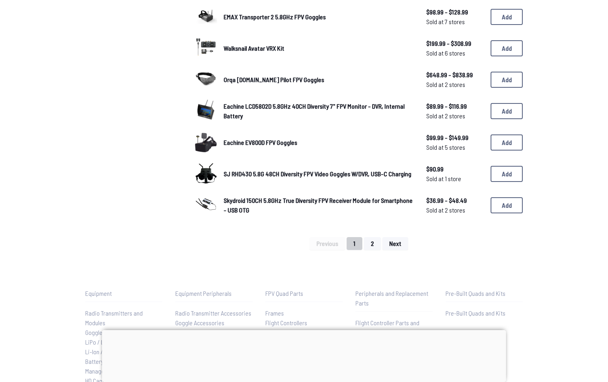
scroll to position [509, 0]
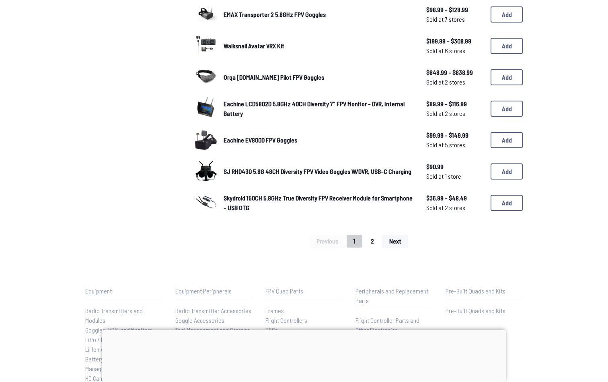
click at [374, 241] on button "2" at bounding box center [372, 240] width 17 height 13
